Goal: Find specific page/section: Find specific page/section

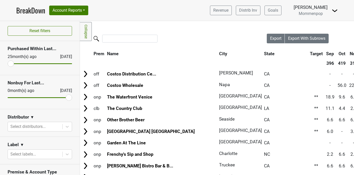
scroll to position [63, 0]
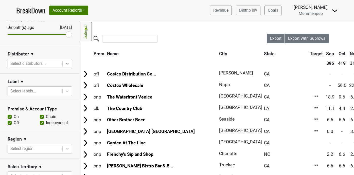
click at [68, 65] on icon at bounding box center [67, 63] width 5 height 5
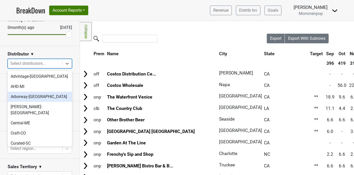
scroll to position [170, 0]
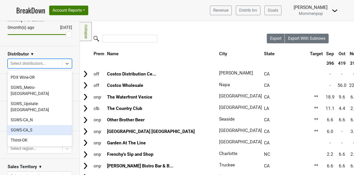
click at [54, 125] on div "SGWS-CA_S" at bounding box center [40, 130] width 64 height 10
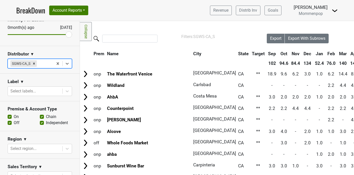
scroll to position [0, 140]
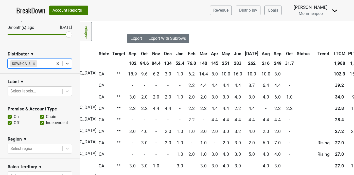
click at [284, 53] on th "Oct" at bounding box center [289, 53] width 11 height 9
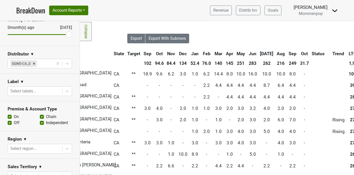
click at [299, 53] on th "Oct" at bounding box center [304, 53] width 11 height 9
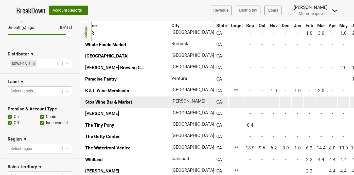
scroll to position [191, 0]
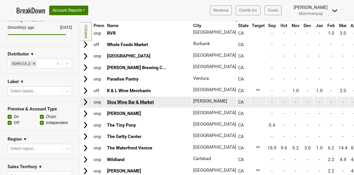
click at [140, 103] on link "Stoa Wine Bar & Market" at bounding box center [130, 102] width 47 height 5
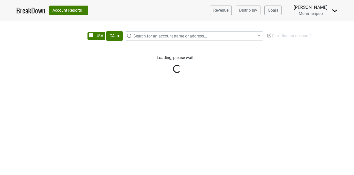
select select "CA"
